Goal: Transaction & Acquisition: Purchase product/service

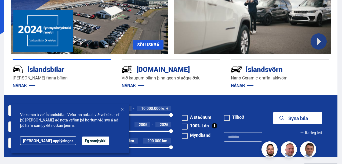
scroll to position [79, 0]
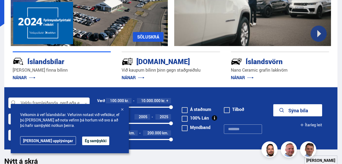
click at [82, 141] on button "Ég samþykki" at bounding box center [95, 140] width 27 height 9
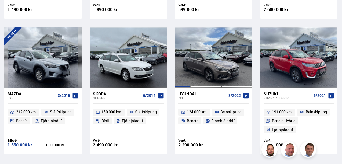
scroll to position [4, 0]
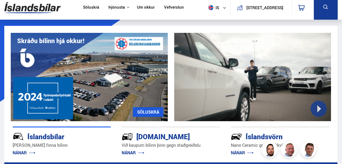
click at [88, 9] on link "Söluskrá" at bounding box center [91, 8] width 16 height 6
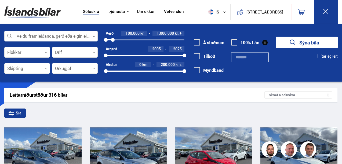
drag, startPoint x: 183, startPoint y: 40, endPoint x: 113, endPoint y: 41, distance: 70.4
click at [113, 41] on div at bounding box center [113, 40] width 4 height 4
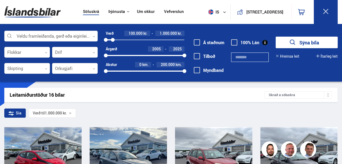
drag, startPoint x: 105, startPoint y: 39, endPoint x: 102, endPoint y: 39, distance: 3.2
click at [102, 39] on div "Verð 100.000 kr. 1.000.000 kr. 100000 1000000 Árgerð 2005 2025 2005 2025 Akstur…" at bounding box center [141, 54] width 87 height 47
click at [302, 41] on button "Sýna 16 bíla" at bounding box center [307, 43] width 62 height 12
click at [298, 43] on button "Sýna 16 bíla" at bounding box center [307, 43] width 62 height 12
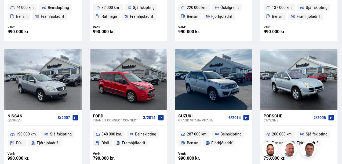
scroll to position [342, 0]
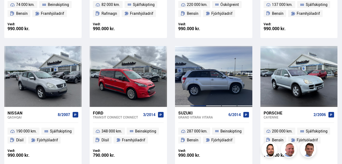
click at [202, 74] on div at bounding box center [199, 76] width 16 height 61
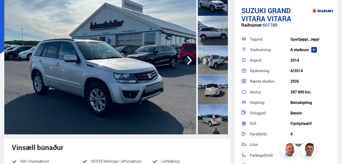
scroll to position [56, 0]
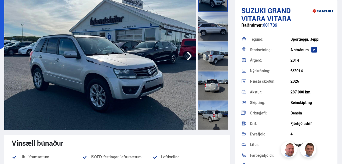
click at [191, 58] on icon "button" at bounding box center [189, 55] width 11 height 13
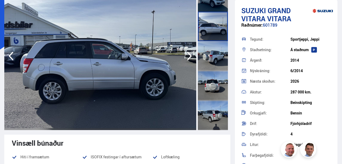
click at [191, 58] on icon "button" at bounding box center [189, 55] width 11 height 13
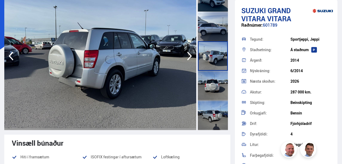
click at [191, 58] on icon "button" at bounding box center [189, 55] width 11 height 13
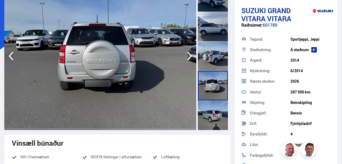
click at [191, 58] on icon "button" at bounding box center [189, 55] width 11 height 13
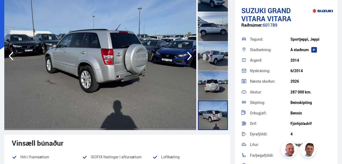
click at [191, 58] on icon "button" at bounding box center [189, 55] width 11 height 13
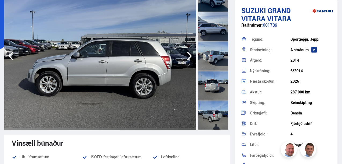
click at [191, 58] on icon "button" at bounding box center [189, 55] width 11 height 13
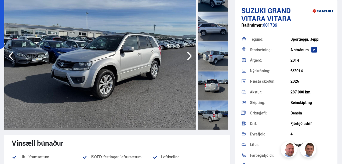
click at [191, 58] on icon "button" at bounding box center [189, 55] width 11 height 13
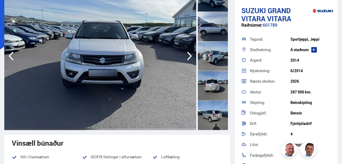
click at [191, 58] on icon "button" at bounding box center [189, 55] width 11 height 13
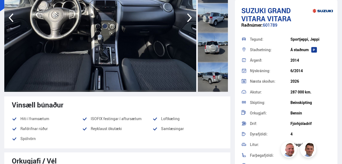
scroll to position [0, 0]
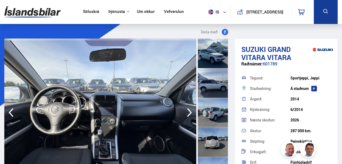
click at [189, 114] on icon "button" at bounding box center [189, 112] width 5 height 9
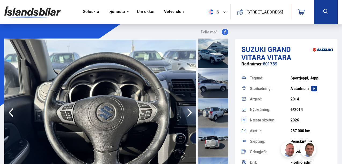
click at [189, 114] on icon "button" at bounding box center [189, 112] width 5 height 9
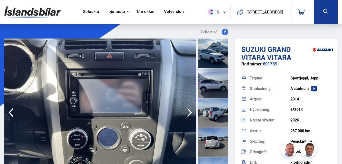
click at [189, 114] on icon "button" at bounding box center [189, 112] width 5 height 9
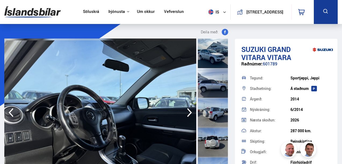
click at [189, 114] on icon "button" at bounding box center [189, 112] width 5 height 9
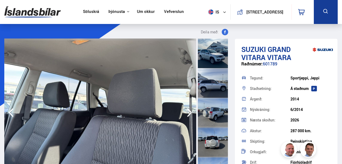
click at [189, 114] on icon "button" at bounding box center [189, 112] width 5 height 9
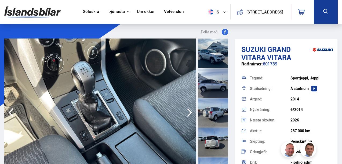
click at [189, 114] on icon "button" at bounding box center [189, 112] width 5 height 9
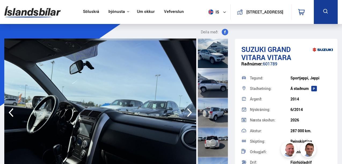
click at [189, 114] on icon "button" at bounding box center [189, 112] width 5 height 9
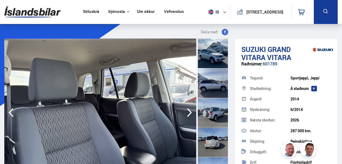
click at [189, 114] on icon "button" at bounding box center [189, 112] width 5 height 9
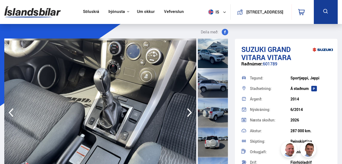
click at [189, 114] on icon "button" at bounding box center [189, 112] width 5 height 9
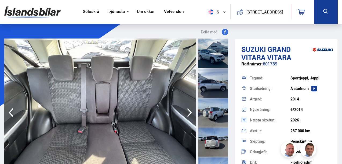
click at [189, 114] on icon "button" at bounding box center [189, 112] width 5 height 9
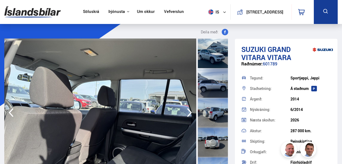
click at [189, 114] on icon "button" at bounding box center [189, 112] width 5 height 9
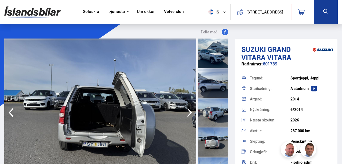
scroll to position [30, 0]
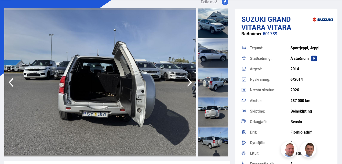
click at [190, 86] on icon "button" at bounding box center [189, 82] width 11 height 13
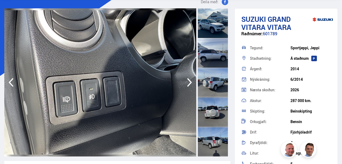
click at [190, 86] on icon "button" at bounding box center [189, 82] width 11 height 13
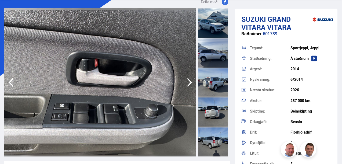
click at [190, 86] on icon "button" at bounding box center [189, 82] width 11 height 13
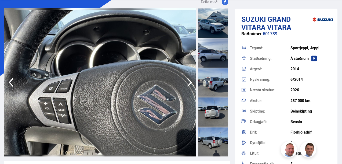
click at [190, 86] on icon "button" at bounding box center [189, 82] width 11 height 13
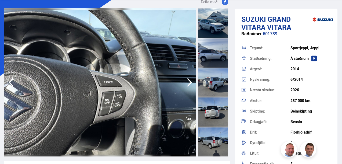
click at [190, 86] on icon "button" at bounding box center [189, 82] width 11 height 13
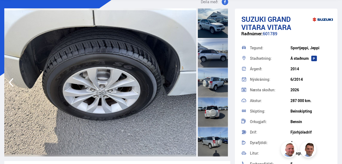
click at [190, 86] on img at bounding box center [100, 82] width 192 height 148
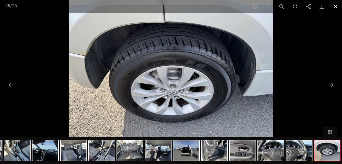
click at [337, 4] on button "Close gallery" at bounding box center [335, 6] width 13 height 13
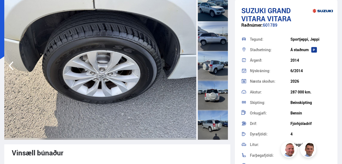
scroll to position [0, 0]
